Goal: Information Seeking & Learning: Check status

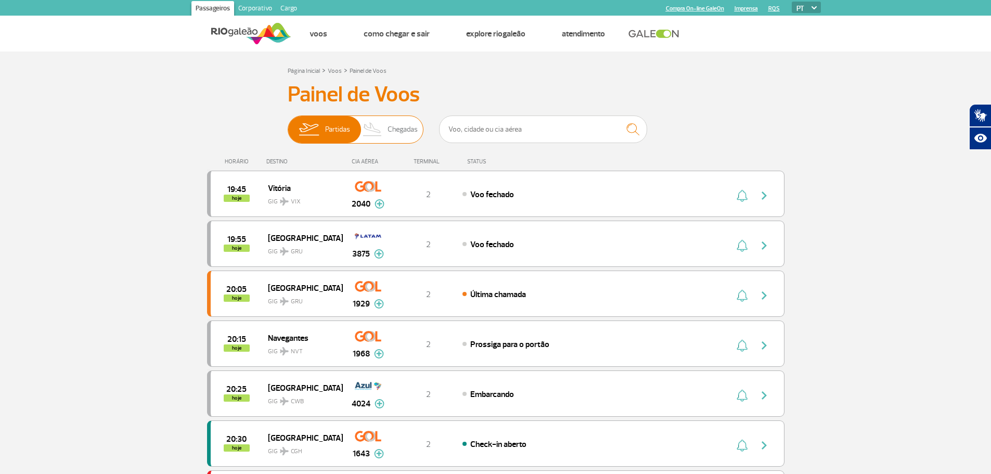
click at [402, 126] on span "Chegadas" at bounding box center [402, 129] width 30 height 27
click at [288, 124] on input "Partidas Chegadas" at bounding box center [288, 124] width 0 height 0
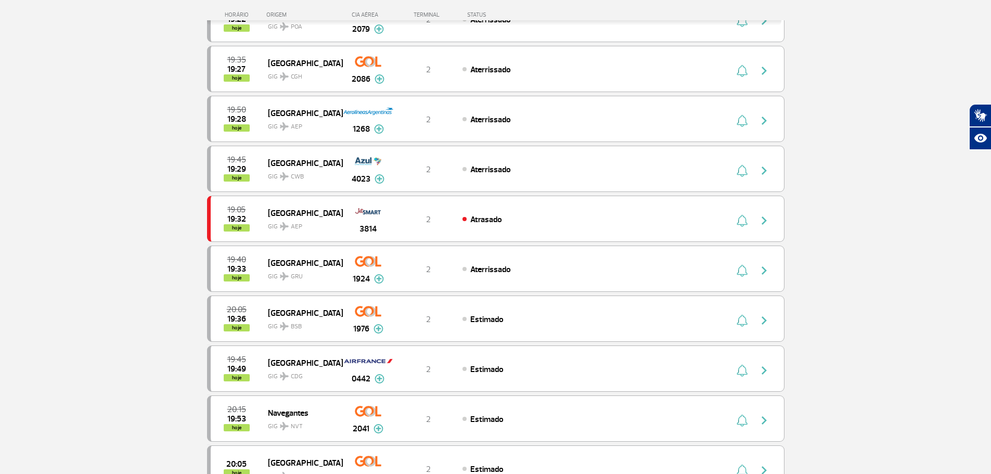
scroll to position [350, 0]
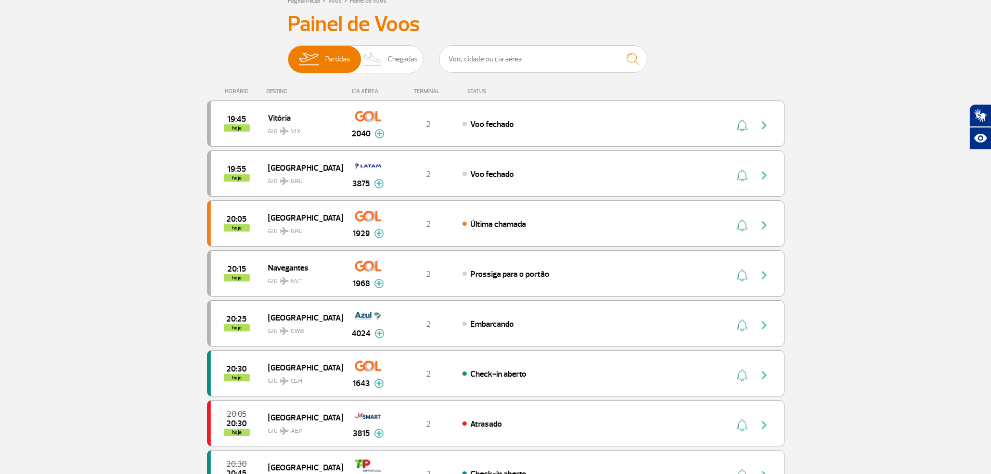
scroll to position [64, 0]
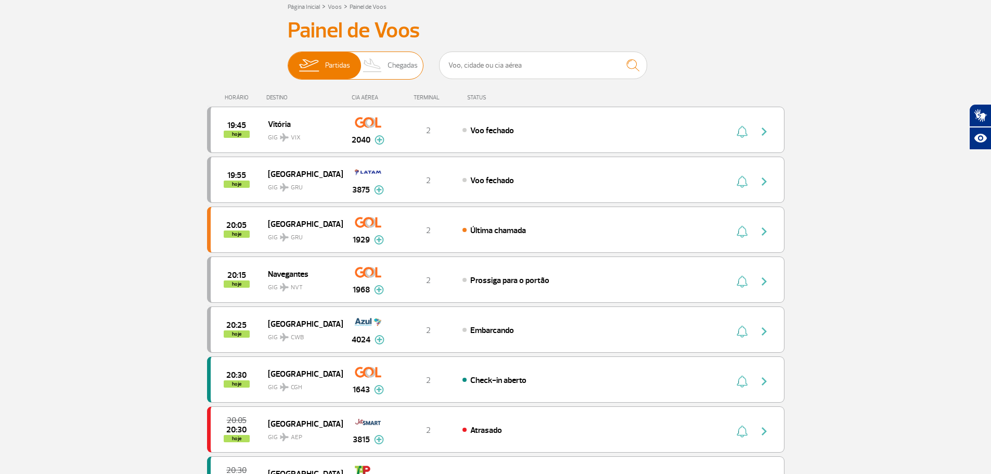
click at [403, 62] on span "Chegadas" at bounding box center [402, 65] width 30 height 27
click at [288, 60] on input "Partidas Chegadas" at bounding box center [288, 60] width 0 height 0
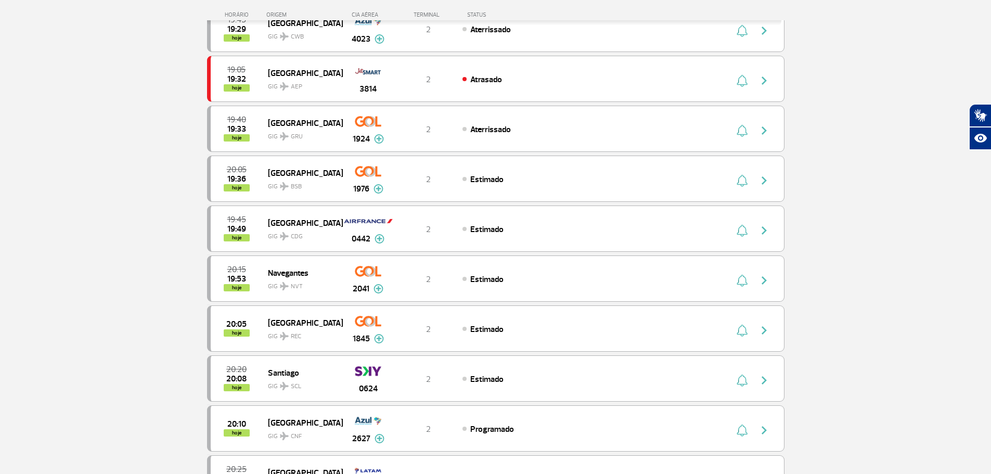
scroll to position [475, 0]
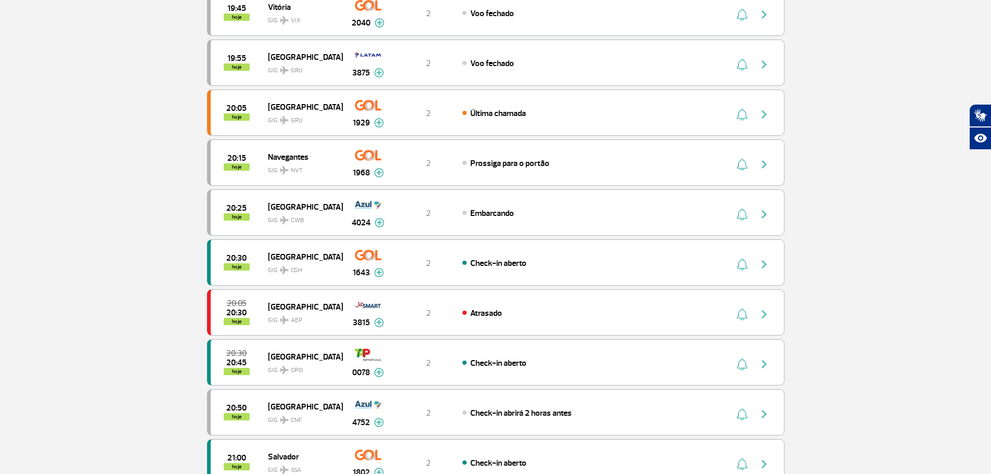
scroll to position [20, 0]
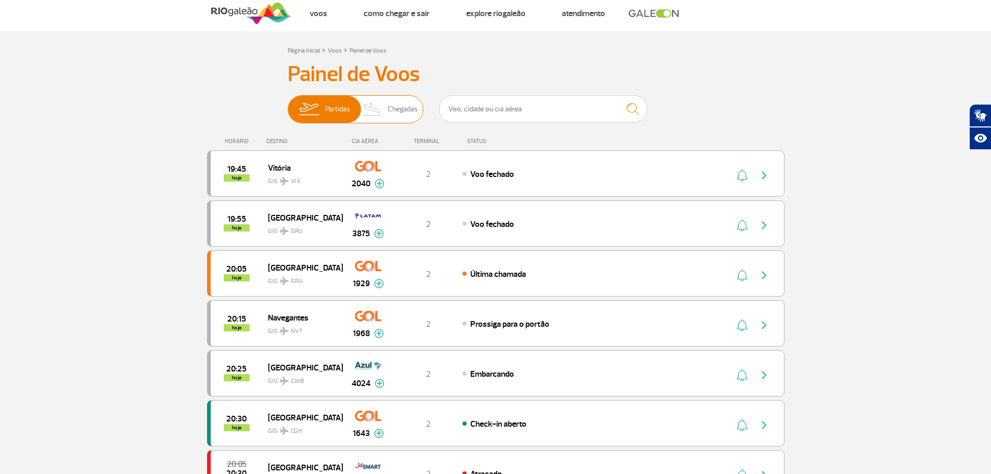
click at [403, 104] on span "Chegadas" at bounding box center [402, 109] width 30 height 27
click at [288, 104] on input "Partidas Chegadas" at bounding box center [288, 104] width 0 height 0
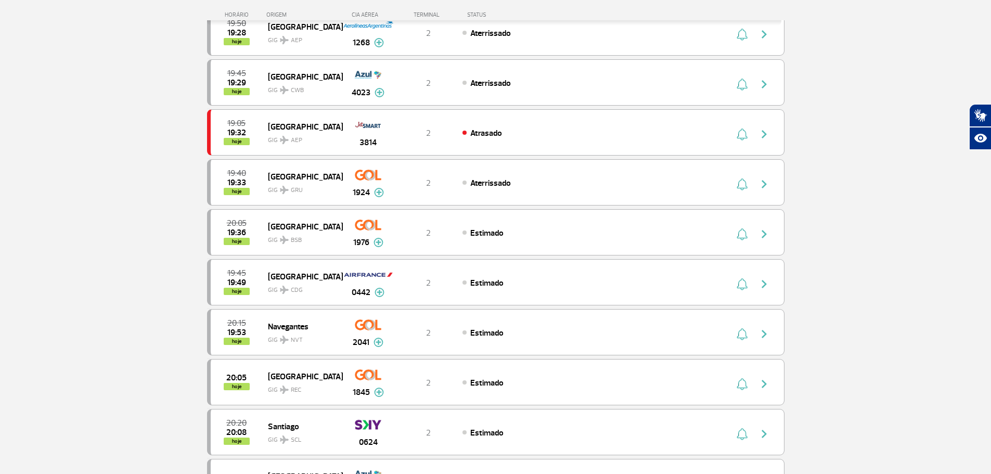
scroll to position [391, 0]
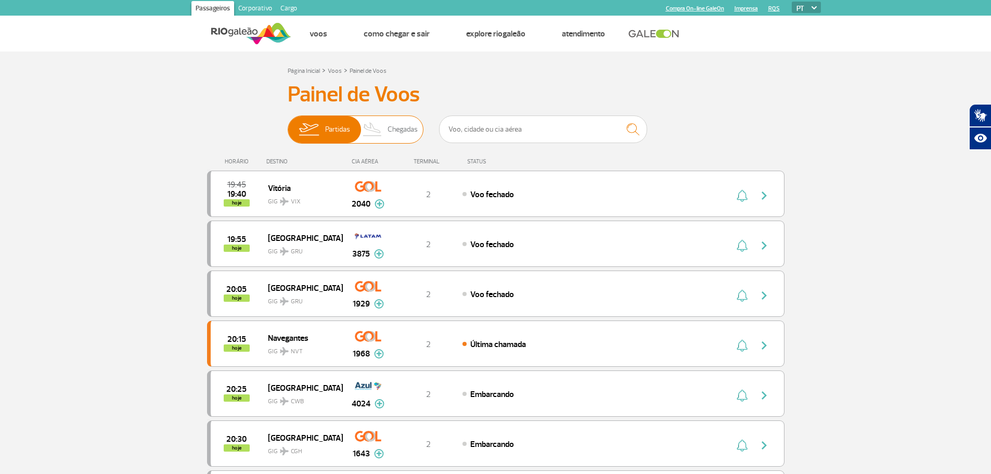
click at [404, 126] on span "Chegadas" at bounding box center [402, 129] width 30 height 27
click at [288, 124] on input "Partidas Chegadas" at bounding box center [288, 124] width 0 height 0
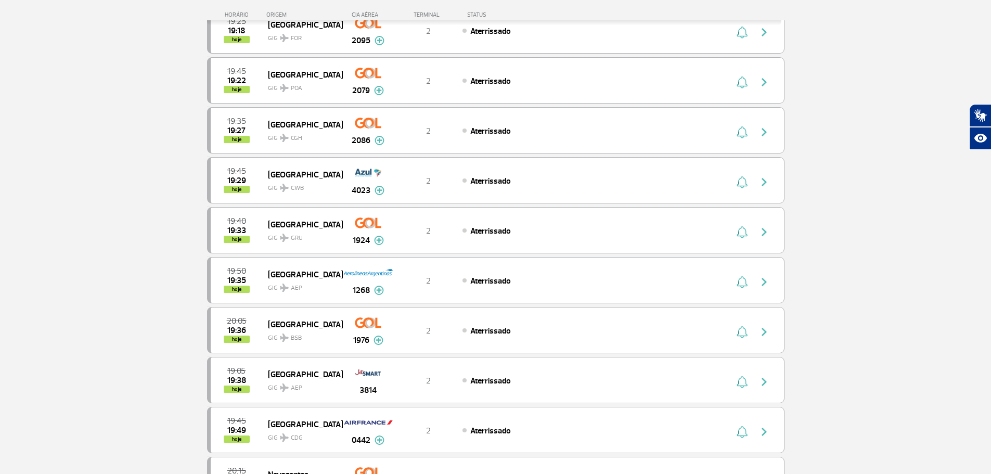
scroll to position [239, 0]
